Goal: Task Accomplishment & Management: Use online tool/utility

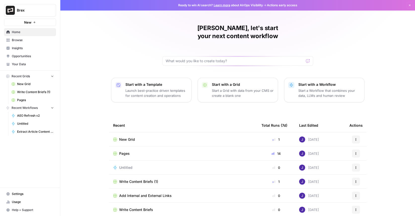
click at [22, 194] on span "Settings" at bounding box center [33, 194] width 42 height 5
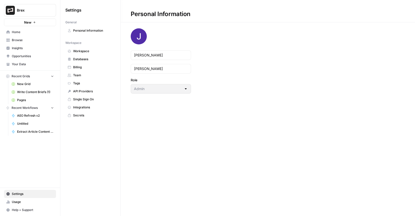
click at [81, 77] on span "Team" at bounding box center [93, 75] width 40 height 5
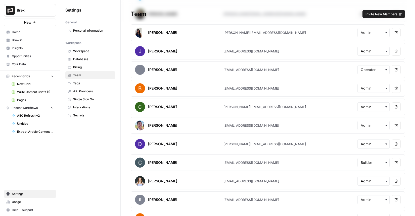
scroll to position [147, 0]
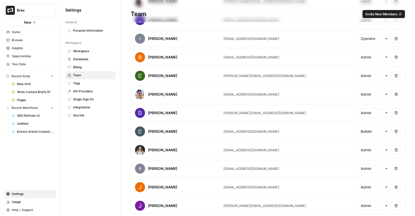
click at [384, 14] on span "Invite New Members" at bounding box center [381, 14] width 32 height 5
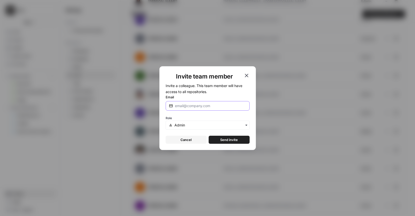
click at [214, 105] on input "Email" at bounding box center [210, 105] width 71 height 5
paste input "[EMAIL_ADDRESS][DOMAIN_NAME]"
type input "[EMAIL_ADDRESS][DOMAIN_NAME]"
click at [231, 140] on span "Send invite" at bounding box center [229, 139] width 18 height 5
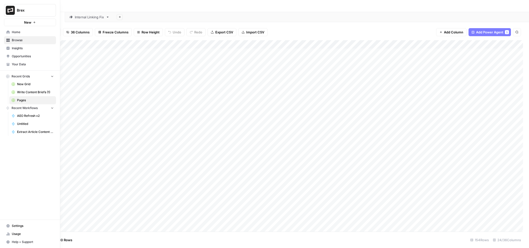
click at [19, 225] on span "Settings" at bounding box center [33, 226] width 42 height 5
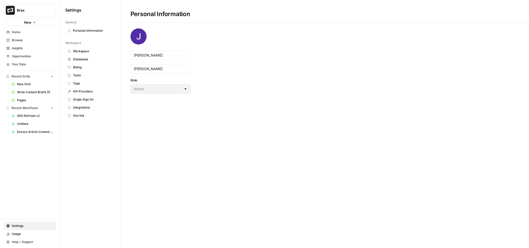
click at [85, 75] on span "Team" at bounding box center [93, 75] width 40 height 5
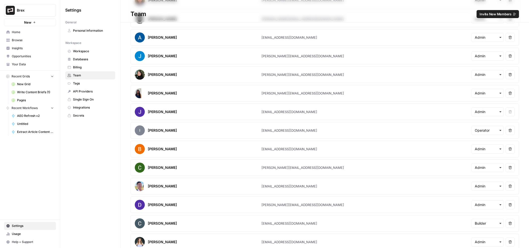
scroll to position [115, 0]
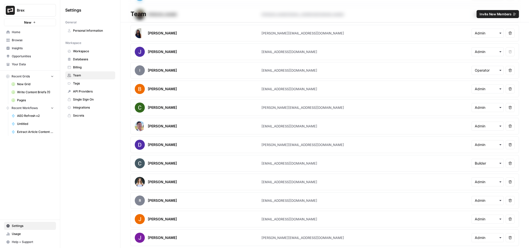
click at [511, 162] on icon "button" at bounding box center [511, 163] width 4 height 4
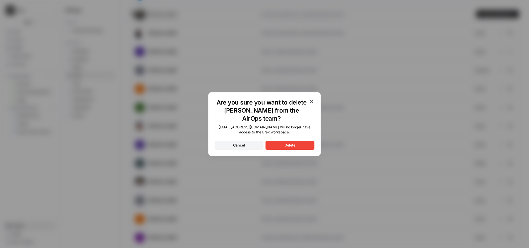
click at [305, 146] on button "Delete" at bounding box center [290, 145] width 49 height 9
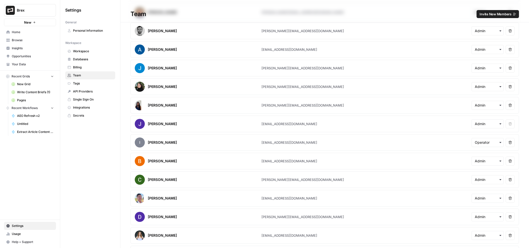
scroll to position [96, 0]
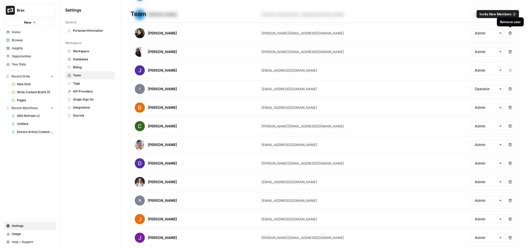
click at [498, 15] on span "Invite New Members" at bounding box center [496, 14] width 32 height 5
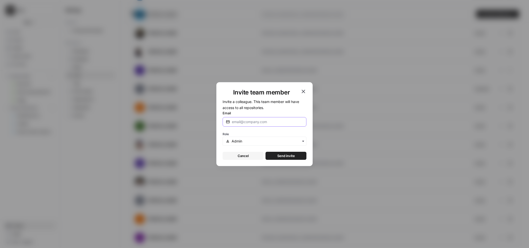
click at [242, 123] on input "Email" at bounding box center [267, 121] width 71 height 5
paste input "[EMAIL_ADDRESS][DOMAIN_NAME]"
type input "[EMAIL_ADDRESS][DOMAIN_NAME]"
click at [286, 156] on span "Send invite" at bounding box center [287, 155] width 18 height 5
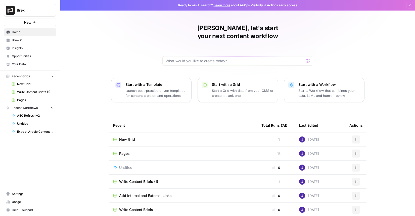
click at [151, 137] on div "New Grid" at bounding box center [183, 139] width 140 height 5
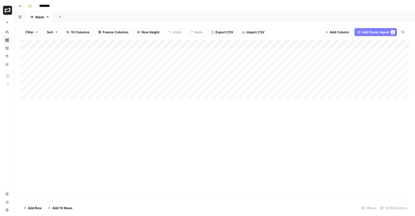
click at [381, 32] on span "Add Power Agent" at bounding box center [375, 32] width 27 height 5
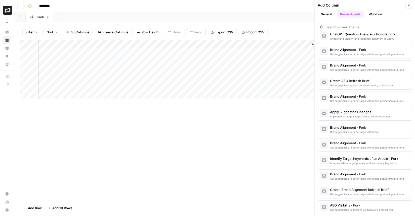
scroll to position [581, 0]
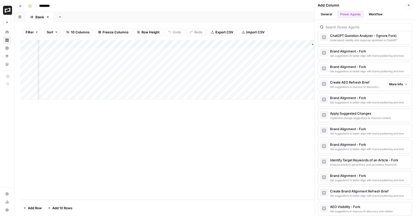
click at [357, 84] on div "Create AEO Refresh Brief" at bounding box center [356, 82] width 53 height 5
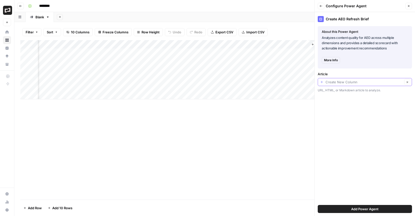
click at [354, 81] on input "Article" at bounding box center [363, 82] width 77 height 5
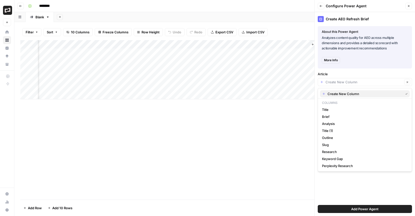
click at [325, 94] on icon "button" at bounding box center [324, 94] width 4 height 4
type input "Create New Column"
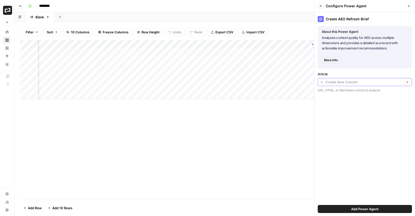
click at [337, 83] on input "Article" at bounding box center [363, 82] width 77 height 5
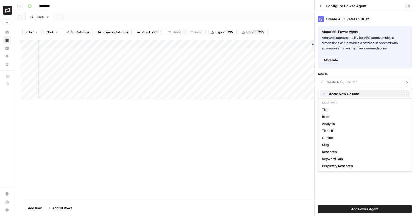
click at [344, 92] on span "Create New Column" at bounding box center [364, 93] width 74 height 5
type input "Create New Column"
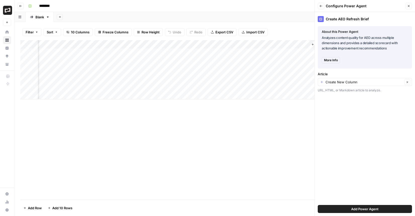
click at [367, 208] on span "Add Power Agent" at bounding box center [364, 209] width 27 height 5
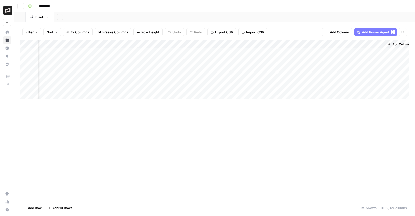
scroll to position [0, 305]
click at [369, 43] on div "Add Column" at bounding box center [214, 69] width 388 height 59
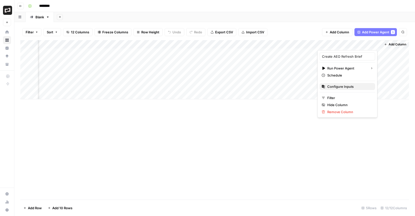
click at [340, 86] on span "Configure Inputs" at bounding box center [349, 86] width 44 height 5
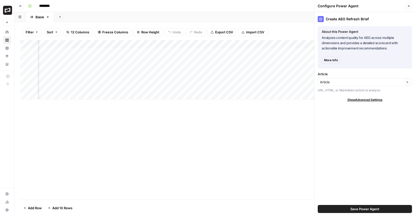
click at [367, 99] on span "Show Advanced Settings" at bounding box center [364, 100] width 35 height 5
click at [345, 116] on input "Version" at bounding box center [362, 114] width 84 height 5
click at [339, 139] on span "Version 1" at bounding box center [364, 140] width 84 height 5
type input "Version 1"
click at [333, 60] on span "More Info" at bounding box center [331, 60] width 14 height 5
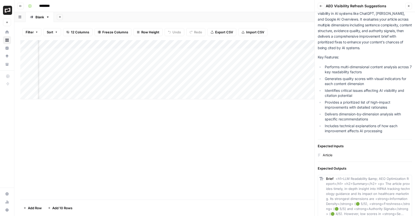
scroll to position [105, 0]
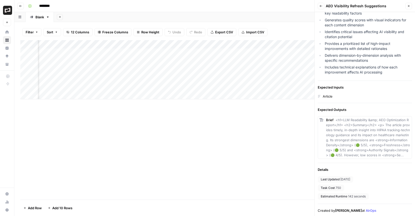
click at [321, 5] on icon "button" at bounding box center [320, 6] width 3 height 3
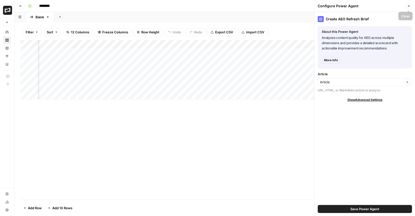
click at [408, 6] on icon "button" at bounding box center [408, 6] width 3 height 3
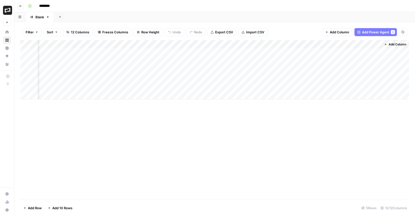
click at [365, 32] on span "Add Power Agent" at bounding box center [375, 32] width 27 height 5
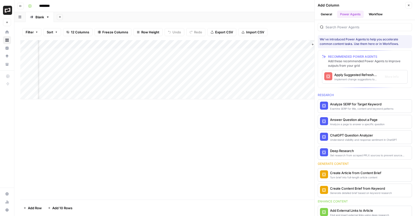
scroll to position [0, 378]
click at [329, 14] on button "General" at bounding box center [325, 15] width 17 height 8
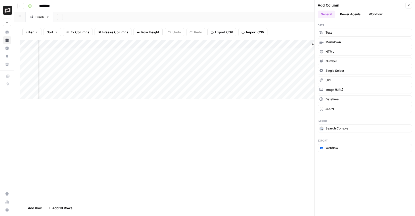
click at [349, 14] on button "Power Agents" at bounding box center [350, 15] width 27 height 8
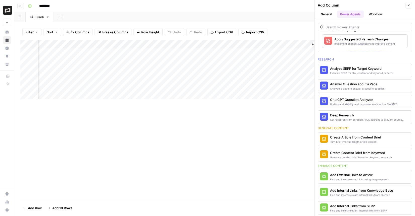
scroll to position [33, 0]
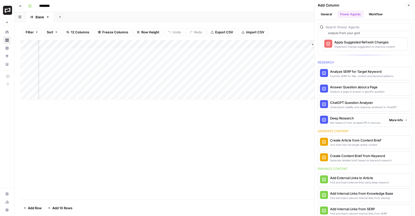
click at [357, 122] on div "Get research from scraped PPLX sources to prevent source hallucination" at bounding box center [356, 123] width 53 height 4
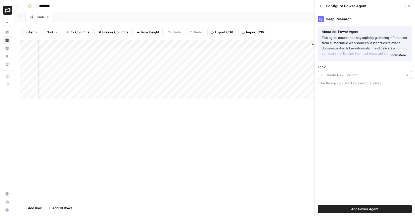
click at [351, 76] on input "Topic" at bounding box center [363, 75] width 77 height 5
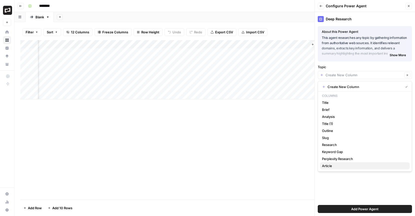
click at [332, 166] on span "Article" at bounding box center [364, 166] width 84 height 5
type input "Article"
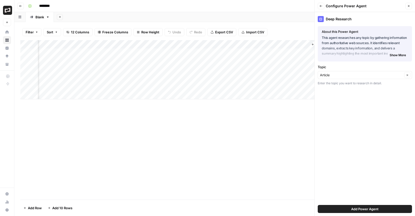
click at [396, 55] on span "Show More" at bounding box center [397, 55] width 16 height 5
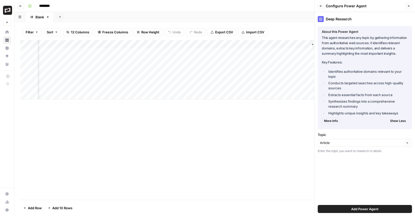
click at [328, 122] on span "More Info" at bounding box center [331, 121] width 14 height 5
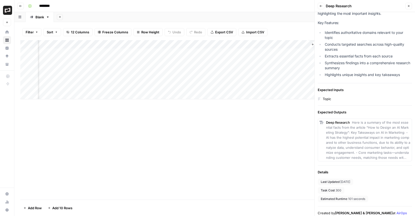
scroll to position [49, 0]
